Goal: Information Seeking & Learning: Learn about a topic

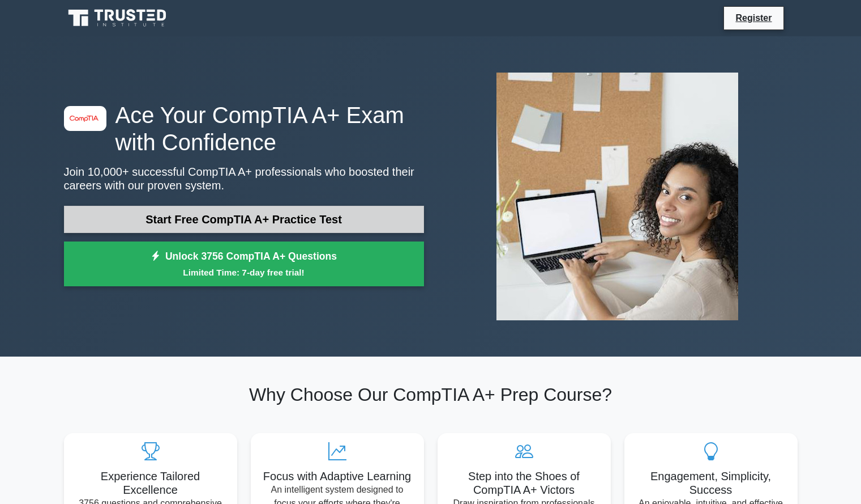
click at [273, 224] on link "Start Free CompTIA A+ Practice Test" at bounding box center [244, 219] width 360 height 27
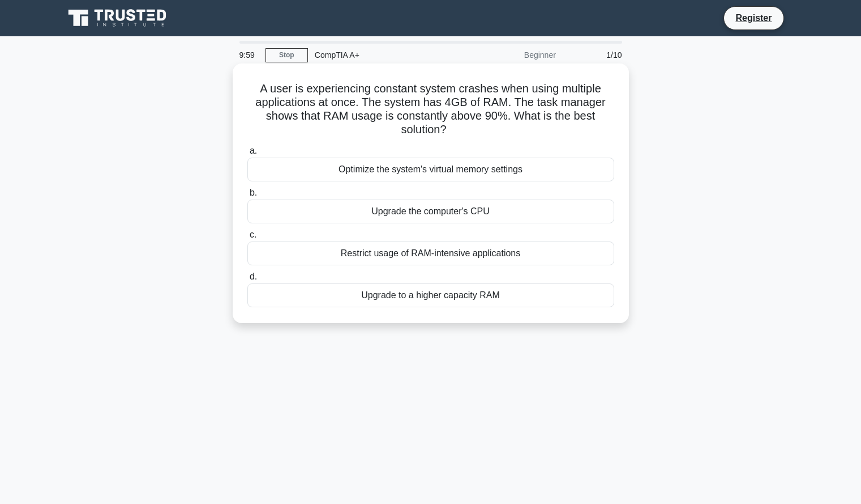
click at [403, 169] on div "Optimize the system's virtual memory settings" at bounding box center [431, 169] width 367 height 24
click at [248, 155] on input "a. Optimize the system's virtual memory settings" at bounding box center [248, 150] width 0 height 7
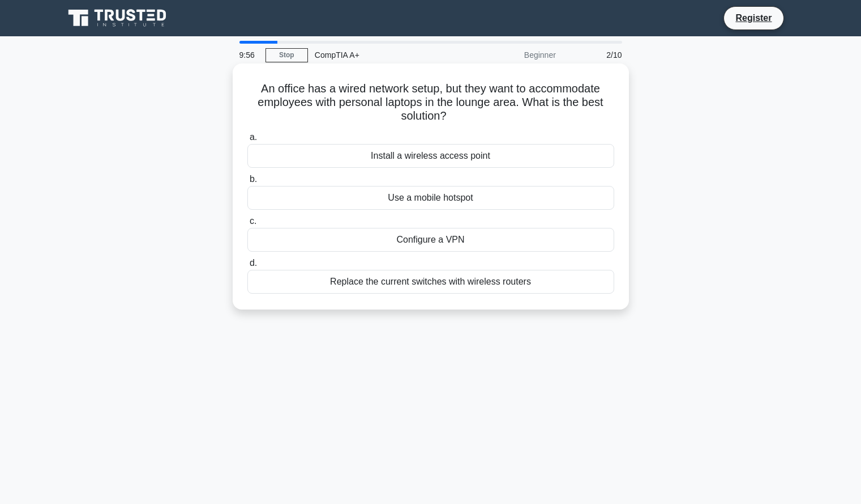
click at [394, 203] on div "Use a mobile hotspot" at bounding box center [431, 198] width 367 height 24
click at [248, 183] on input "b. Use a mobile hotspot" at bounding box center [248, 179] width 0 height 7
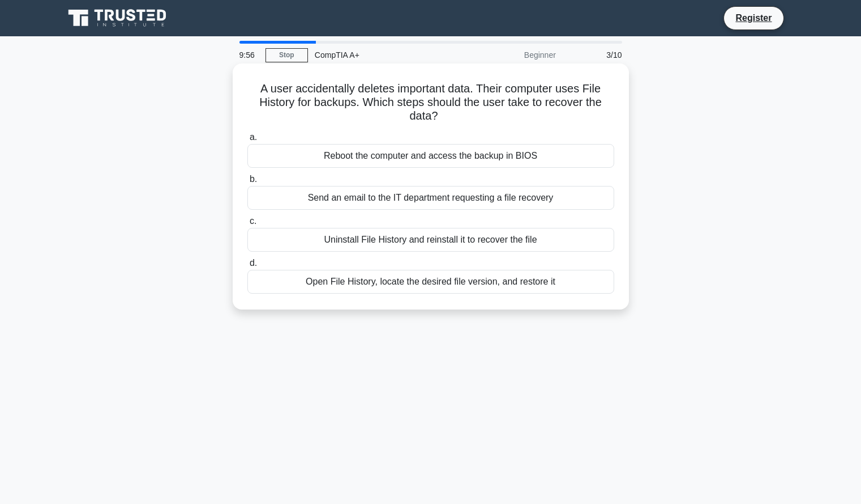
click at [398, 159] on div "Reboot the computer and access the backup in BIOS" at bounding box center [431, 156] width 367 height 24
click at [248, 141] on input "a. Reboot the computer and access the backup in BIOS" at bounding box center [248, 137] width 0 height 7
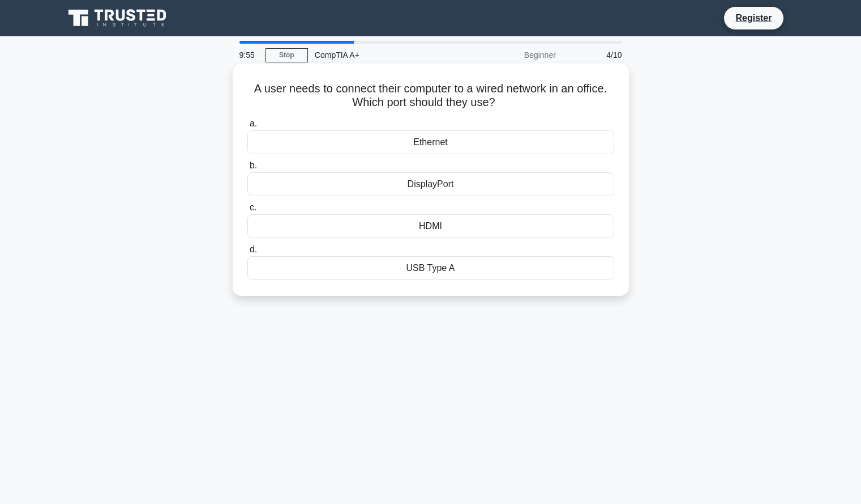
click at [394, 236] on div "HDMI" at bounding box center [431, 226] width 367 height 24
click at [248, 211] on input "c. HDMI" at bounding box center [248, 207] width 0 height 7
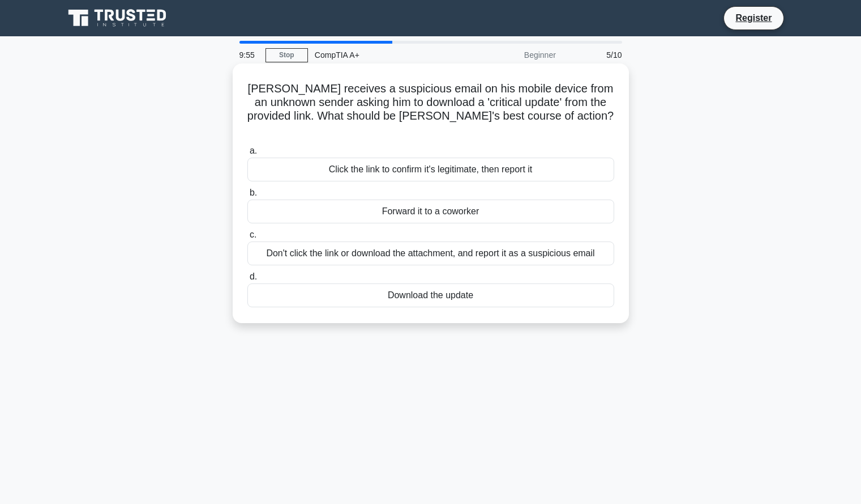
click at [407, 186] on label "b. Forward it to a coworker" at bounding box center [431, 204] width 367 height 37
click at [248, 189] on input "b. Forward it to a coworker" at bounding box center [248, 192] width 0 height 7
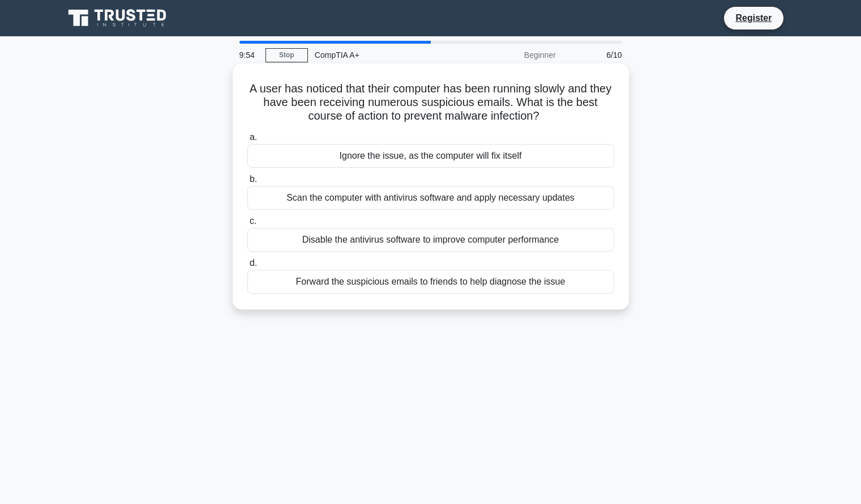
click at [421, 161] on div "Ignore the issue, as the computer will fix itself" at bounding box center [431, 156] width 367 height 24
click at [248, 141] on input "a. Ignore the issue, as the computer will fix itself" at bounding box center [248, 137] width 0 height 7
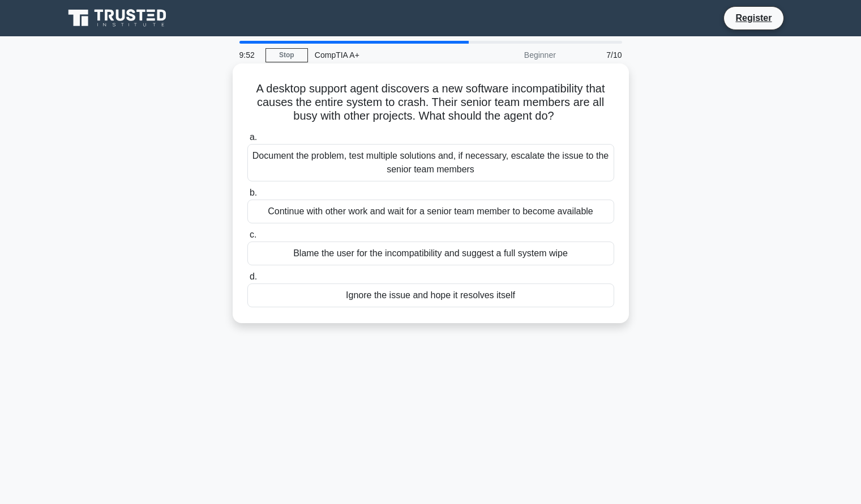
click at [385, 232] on label "c. Blame the user for the incompatibility and suggest a full system wipe" at bounding box center [431, 246] width 367 height 37
click at [248, 232] on input "c. Blame the user for the incompatibility and suggest a full system wipe" at bounding box center [248, 234] width 0 height 7
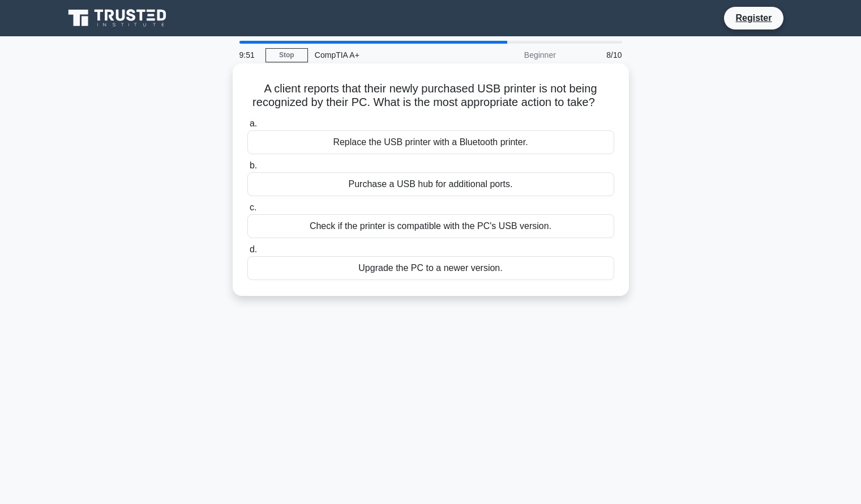
click at [403, 215] on div "Check if the printer is compatible with the PC's USB version." at bounding box center [431, 226] width 367 height 24
click at [248, 211] on input "c. Check if the printer is compatible with the PC's USB version." at bounding box center [248, 207] width 0 height 7
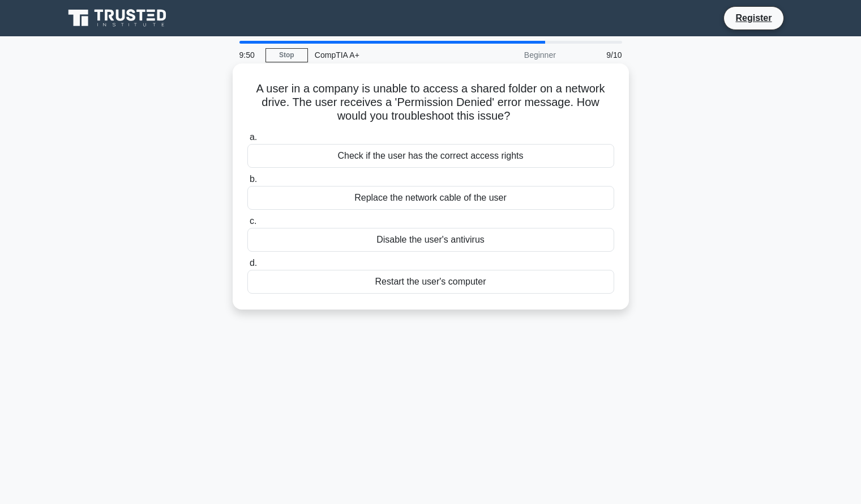
click at [416, 192] on div "Replace the network cable of the user" at bounding box center [431, 198] width 367 height 24
click at [248, 183] on input "b. Replace the network cable of the user" at bounding box center [248, 179] width 0 height 7
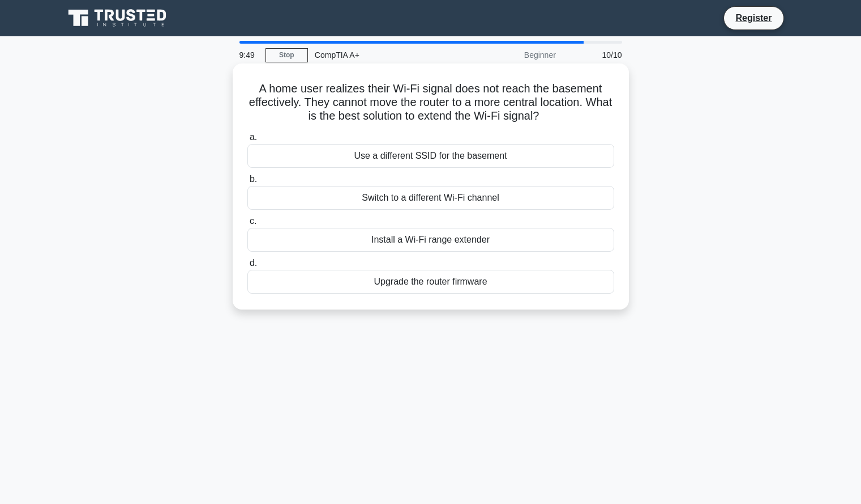
click at [418, 203] on div "Switch to a different Wi-Fi channel" at bounding box center [431, 198] width 367 height 24
click at [248, 183] on input "b. Switch to a different Wi-Fi channel" at bounding box center [248, 179] width 0 height 7
